Goal: Task Accomplishment & Management: Use online tool/utility

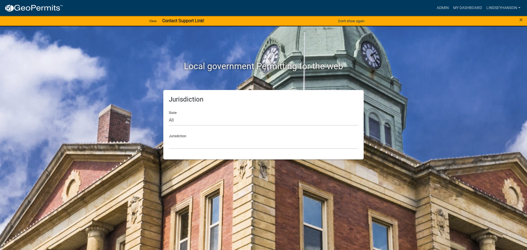
click at [463, 2] on nav "more_horiz Admin My Dashboard Lindseyhanson Admin Account Logout" at bounding box center [263, 8] width 527 height 16
click at [463, 6] on link "My Dashboard" at bounding box center [467, 8] width 33 height 10
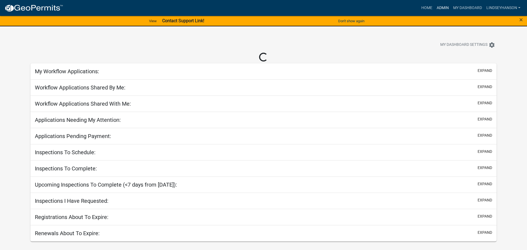
click at [436, 4] on link "Admin" at bounding box center [442, 8] width 16 height 10
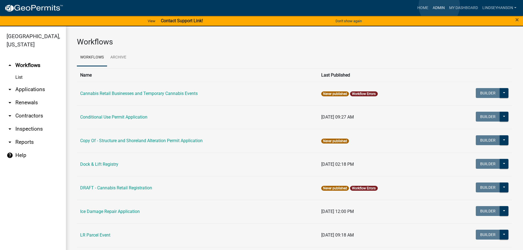
click at [439, 6] on link "Admin" at bounding box center [438, 8] width 16 height 10
click at [34, 89] on link "arrow_drop_down Applications" at bounding box center [33, 89] width 66 height 13
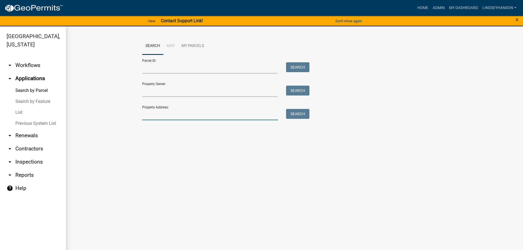
click at [196, 113] on input "Property Address:" at bounding box center [210, 114] width 136 height 11
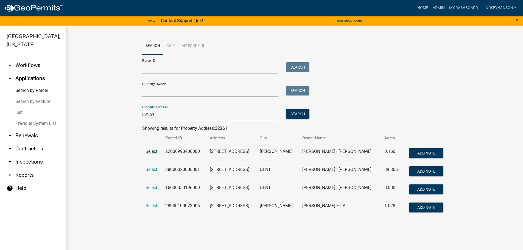
type input "32261"
click at [153, 151] on span "Select" at bounding box center [151, 151] width 12 height 5
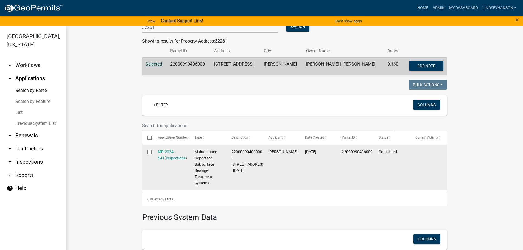
scroll to position [115, 0]
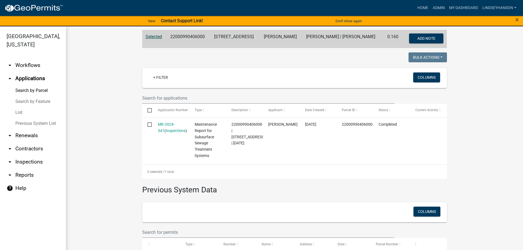
click at [191, 37] on td "22000990406000" at bounding box center [189, 39] width 44 height 18
copy td "22000990406000"
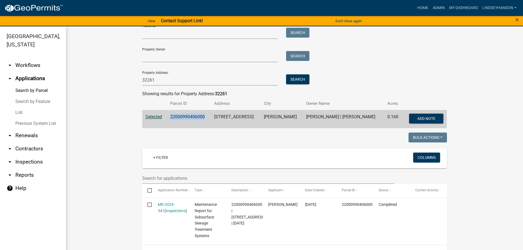
scroll to position [66, 0]
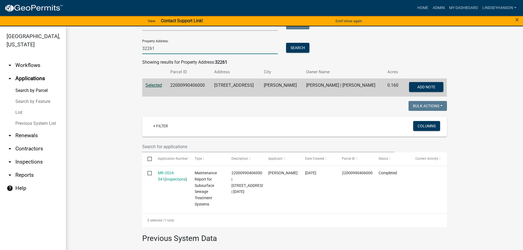
click at [171, 52] on input "32261" at bounding box center [210, 48] width 136 height 11
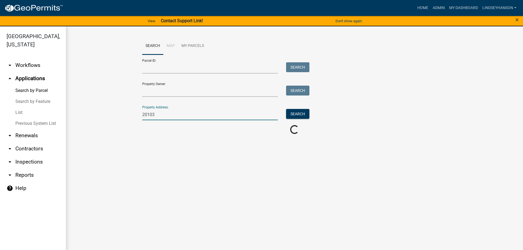
scroll to position [0, 0]
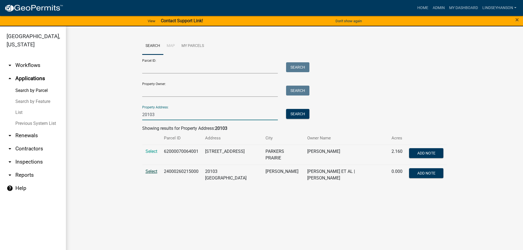
type input "20103"
click at [152, 173] on span "Select" at bounding box center [151, 171] width 12 height 5
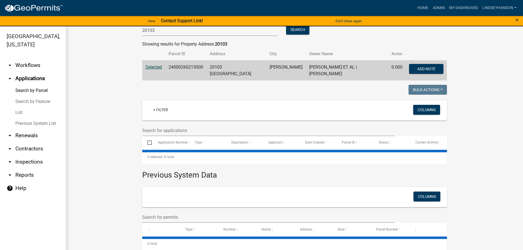
scroll to position [87, 0]
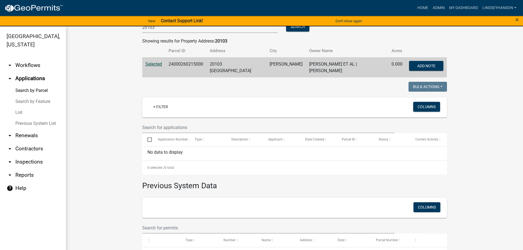
click at [190, 62] on td "24000260215000" at bounding box center [185, 67] width 41 height 20
copy td "24000260215000"
click at [26, 69] on link "arrow_drop_down Workflows" at bounding box center [33, 65] width 66 height 13
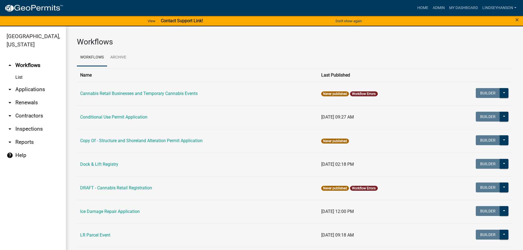
click at [32, 91] on link "arrow_drop_down Applications" at bounding box center [33, 89] width 66 height 13
